Goal: Answer question/provide support

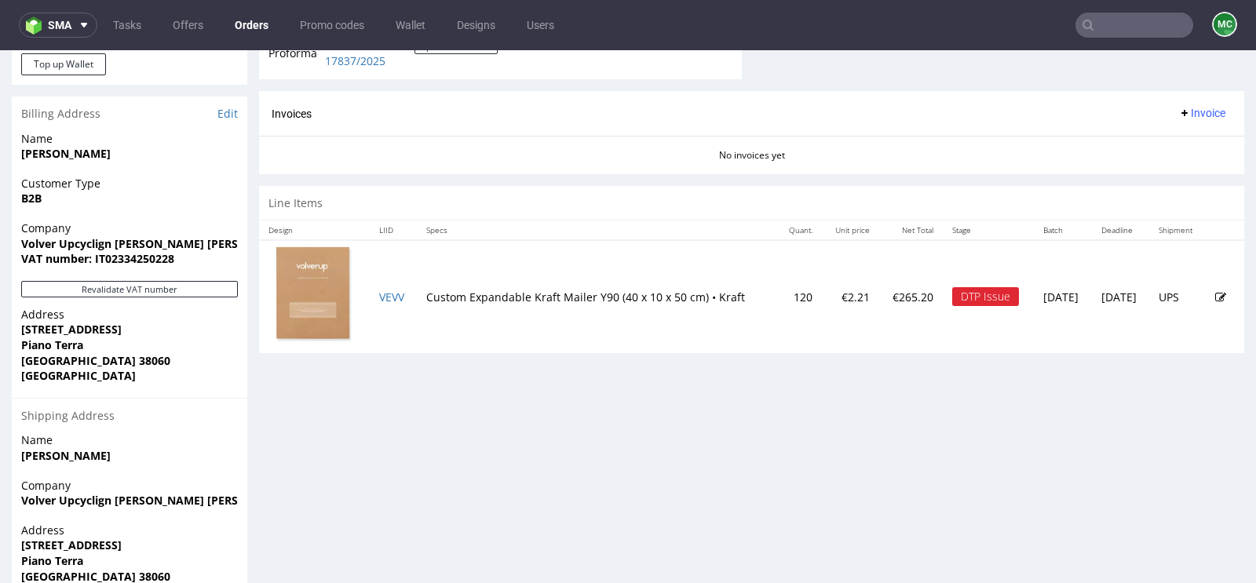
scroll to position [756, 0]
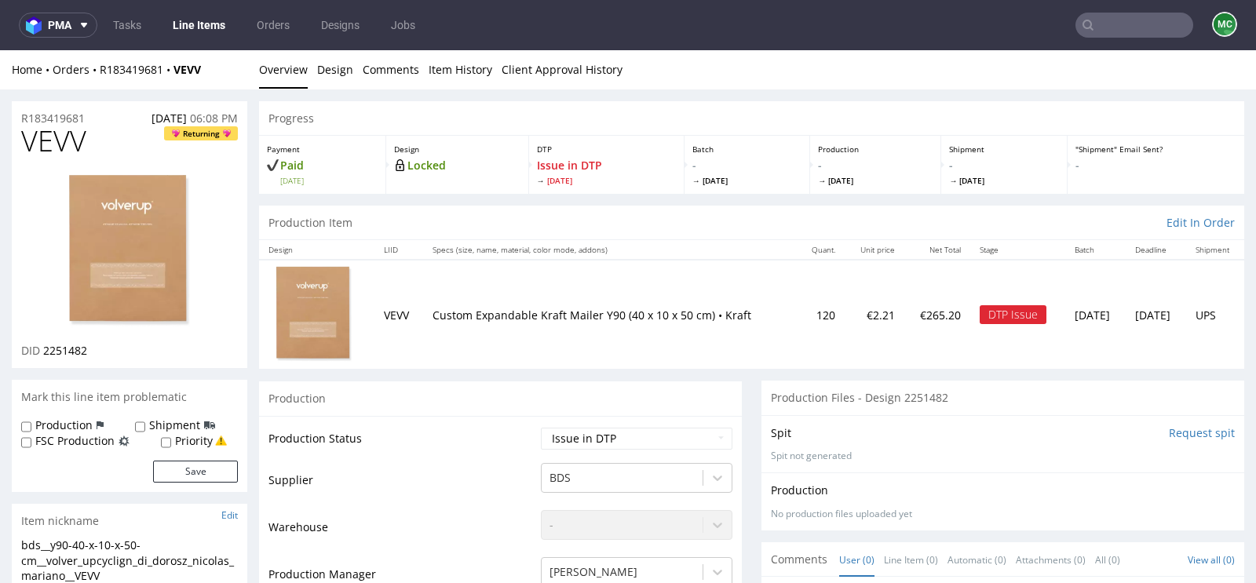
scroll to position [554, 0]
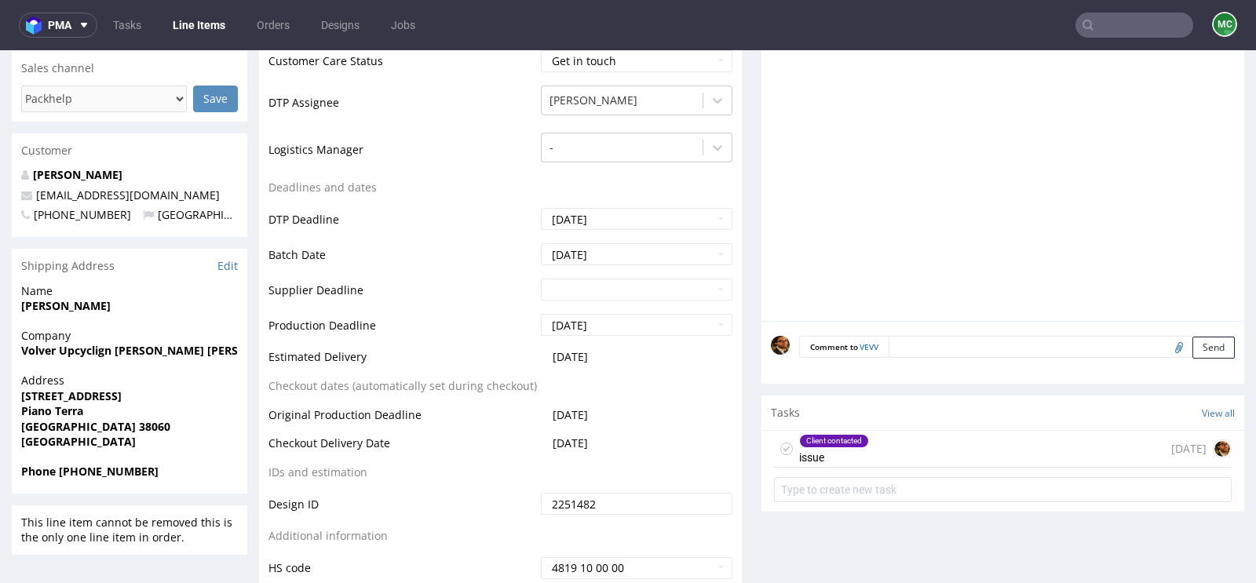
click at [923, 443] on div "Client contacted issue [DATE]" at bounding box center [1003, 449] width 458 height 37
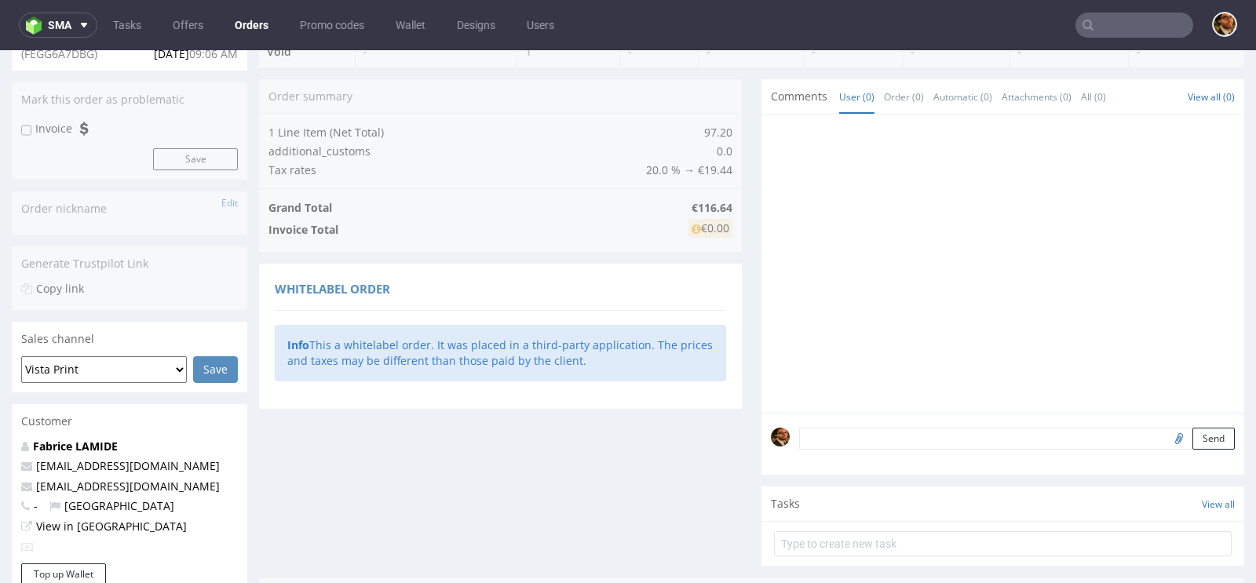
scroll to position [383, 0]
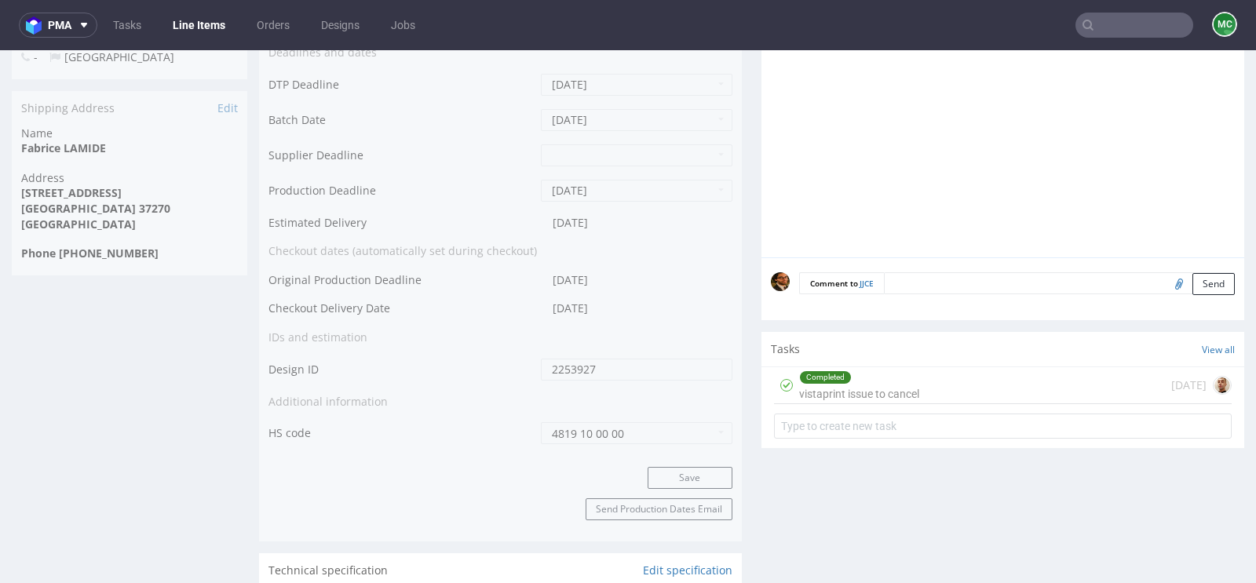
scroll to position [780, 0]
